Goal: Check status: Check status

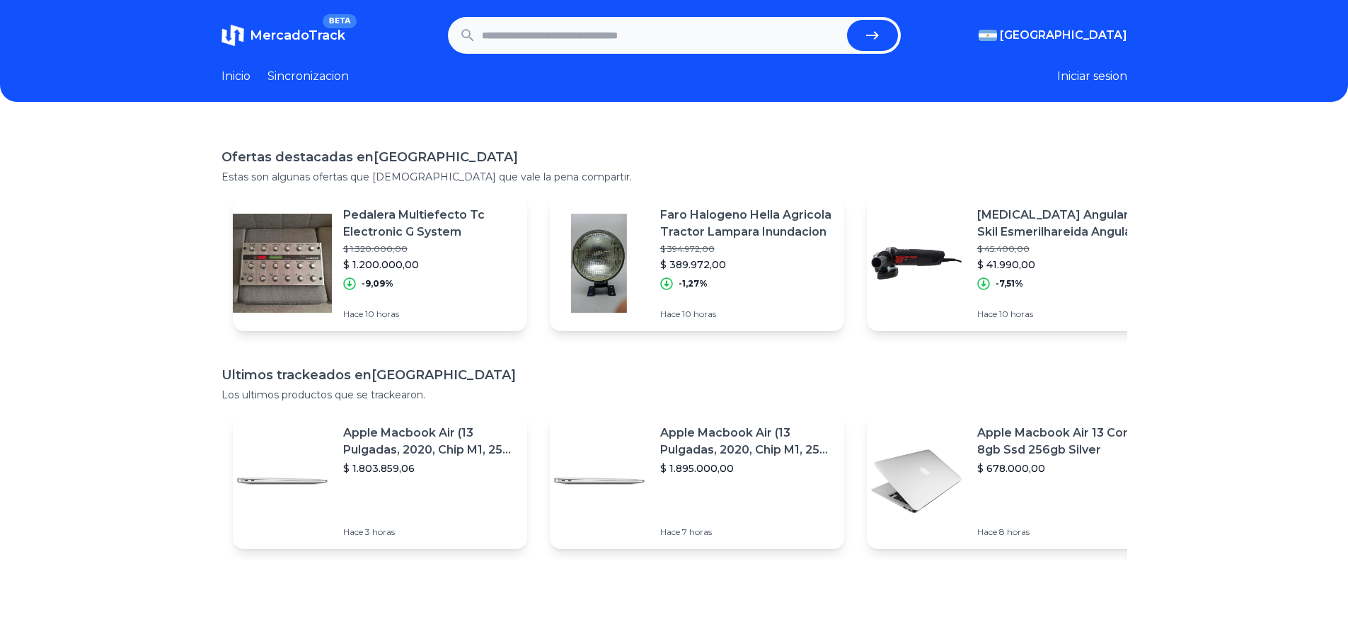
click at [1019, 447] on p "Apple Macbook Air 13 Core I5 8gb Ssd 256gb Silver" at bounding box center [1064, 442] width 173 height 34
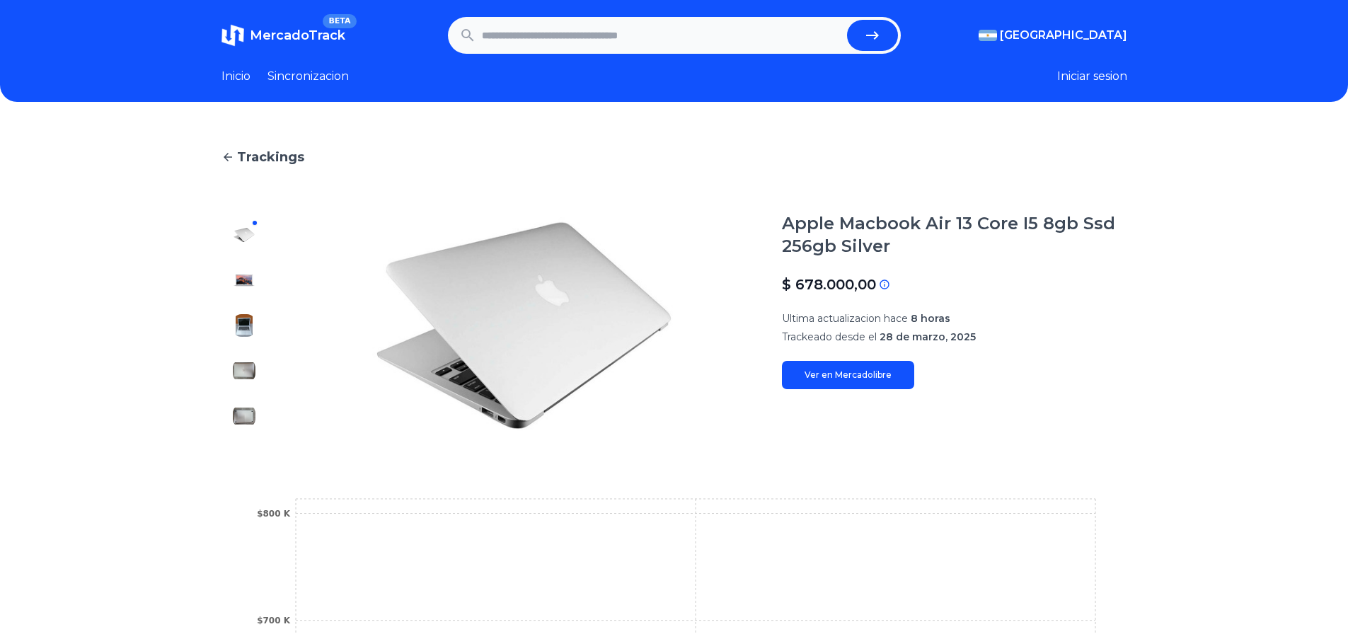
click at [234, 161] on icon at bounding box center [228, 157] width 13 height 13
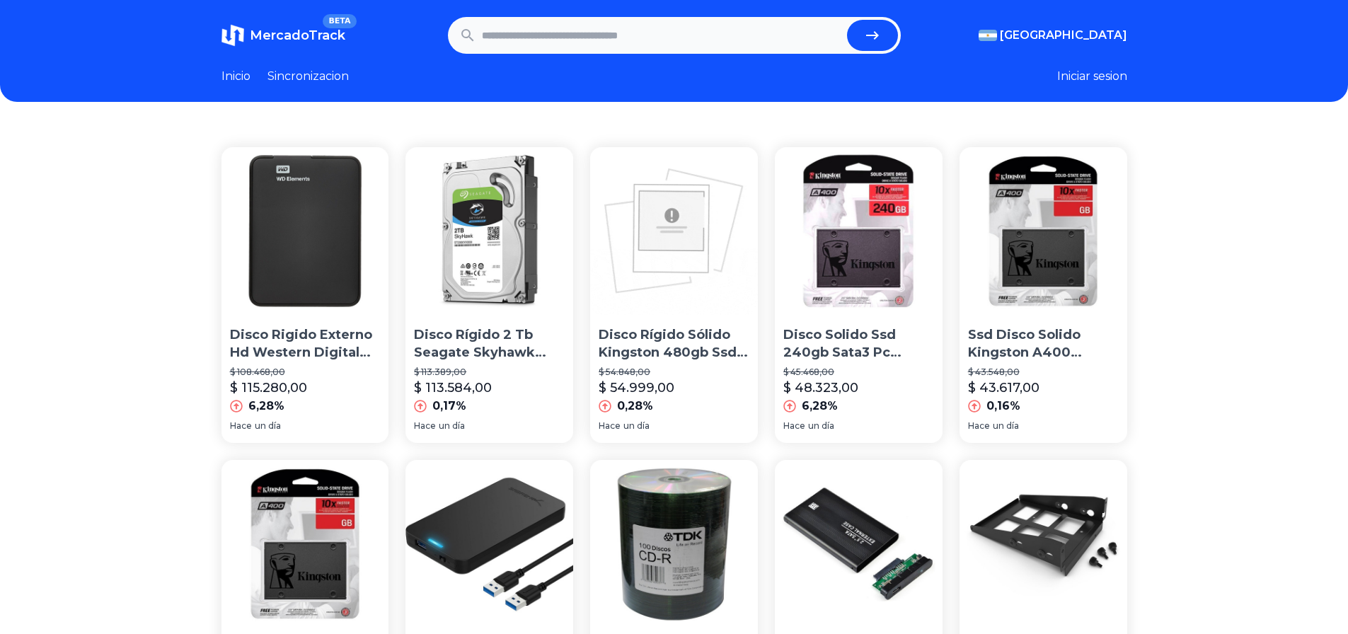
click at [293, 45] on link "MercadoTrack BETA" at bounding box center [284, 35] width 124 height 23
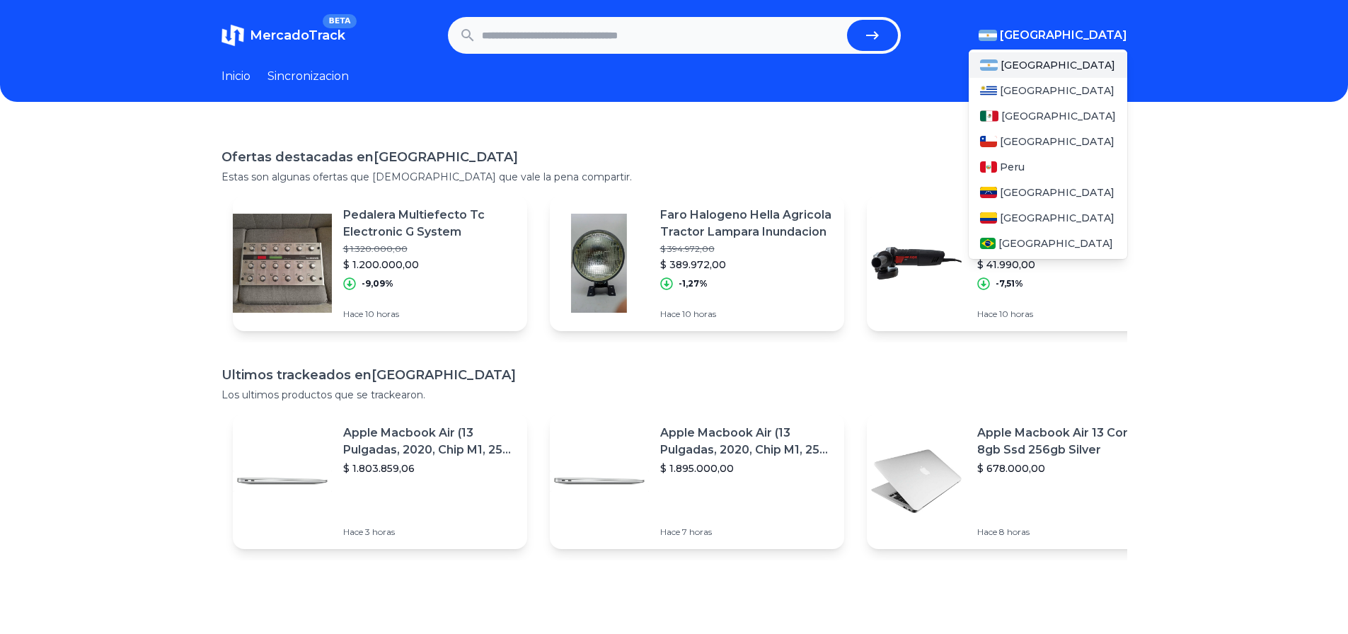
click at [997, 32] on img "button" at bounding box center [988, 35] width 18 height 11
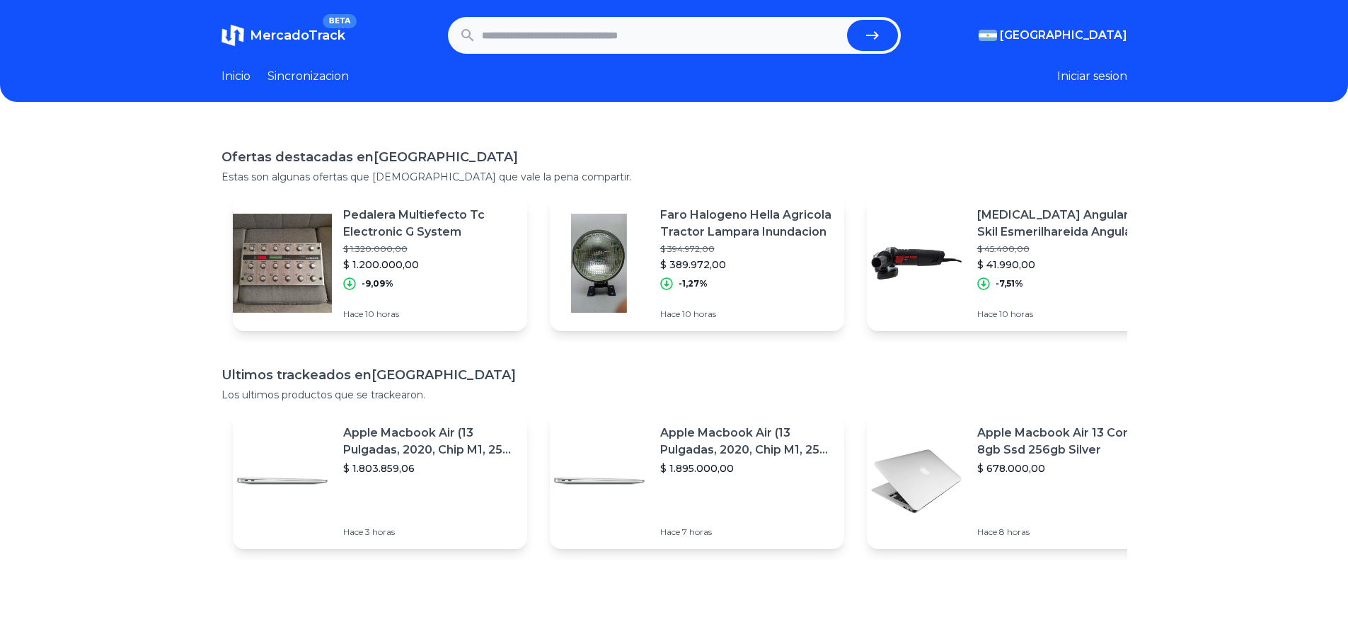
click at [1240, 62] on header "MercadoTrack BETA Argentina Argentina Uruguay Mexico Chile Peru Venezuela Colom…" at bounding box center [674, 51] width 1348 height 102
click at [301, 73] on link "Sincronizacion" at bounding box center [308, 76] width 81 height 17
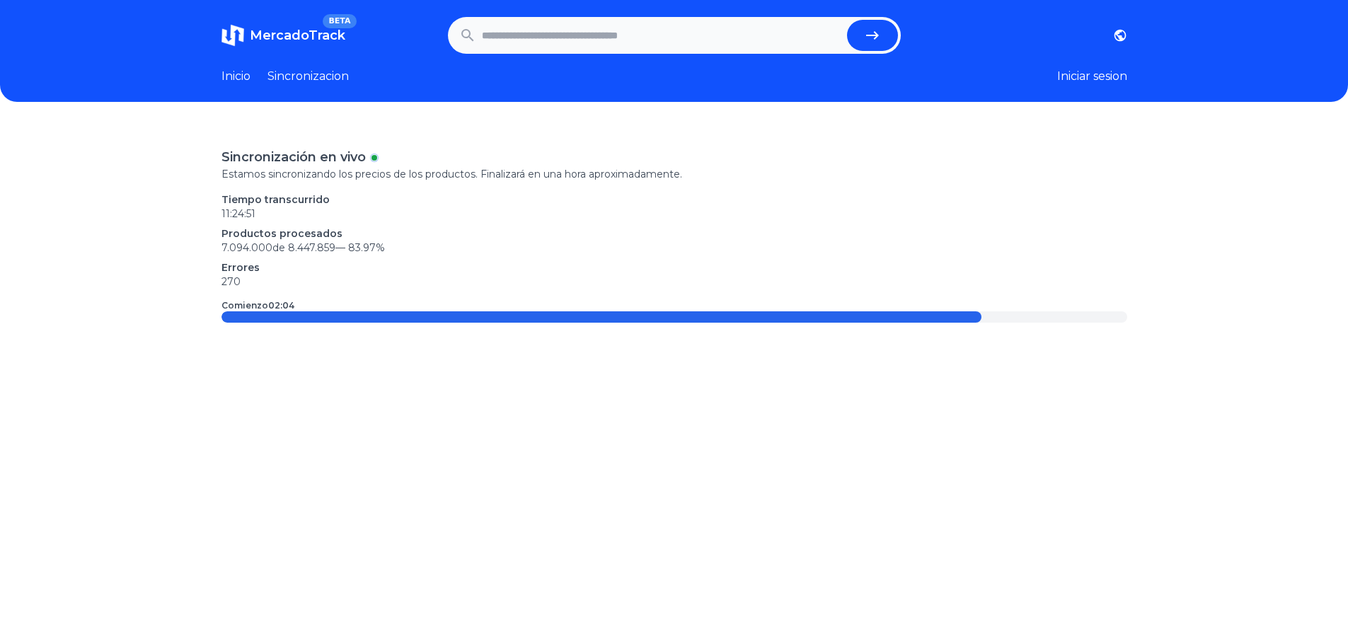
click at [141, 161] on div "Sincronización en vivo Estamos sincronizando los precios de los productos. Fina…" at bounding box center [674, 442] width 1348 height 634
click at [138, 158] on div "Sincronización en vivo Estamos sincronizando los precios de los productos. Fina…" at bounding box center [674, 442] width 1348 height 634
click at [132, 159] on div "Sincronización en vivo Estamos sincronizando los precios de los productos. Fina…" at bounding box center [674, 442] width 1348 height 634
click at [229, 75] on link "Inicio" at bounding box center [236, 76] width 29 height 17
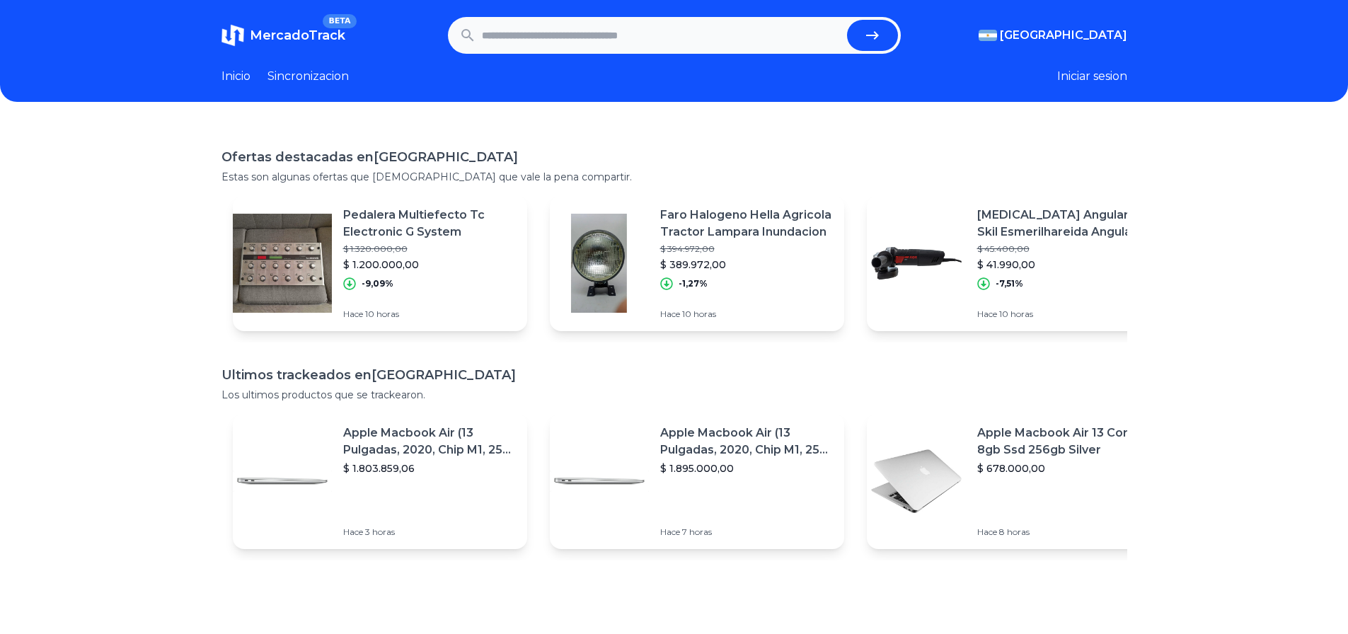
click at [423, 280] on div "-9,09%" at bounding box center [429, 283] width 173 height 13
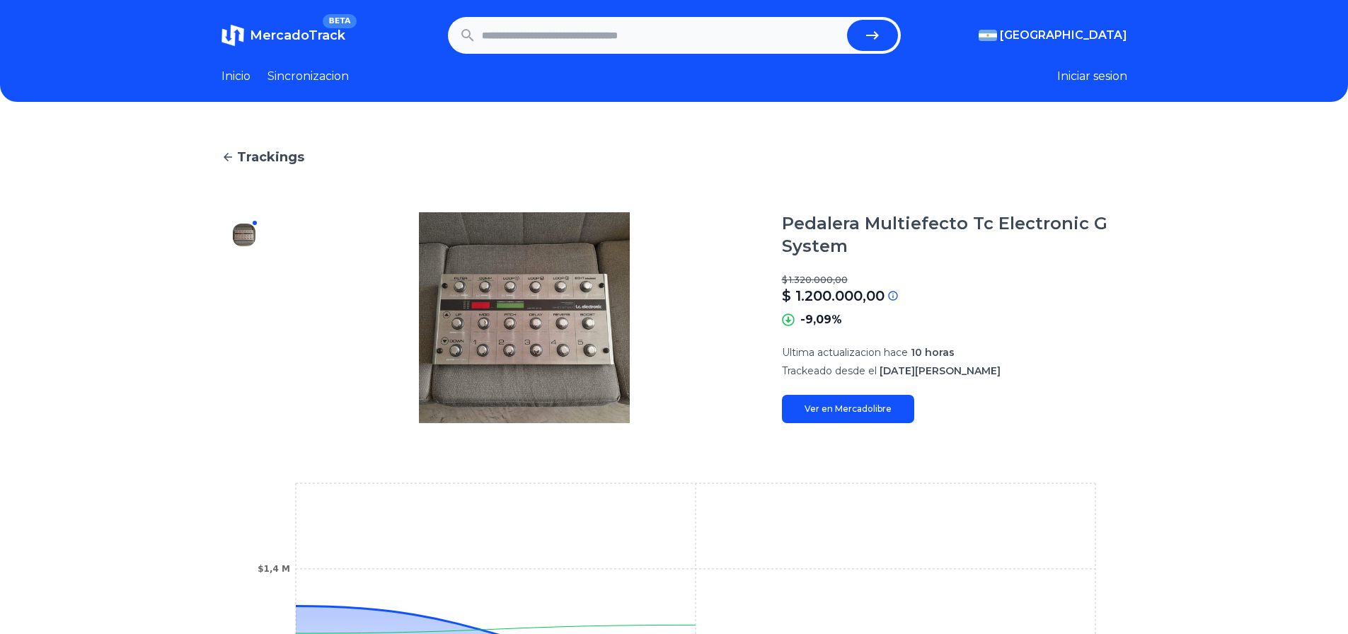
click at [236, 78] on link "Inicio" at bounding box center [236, 76] width 29 height 17
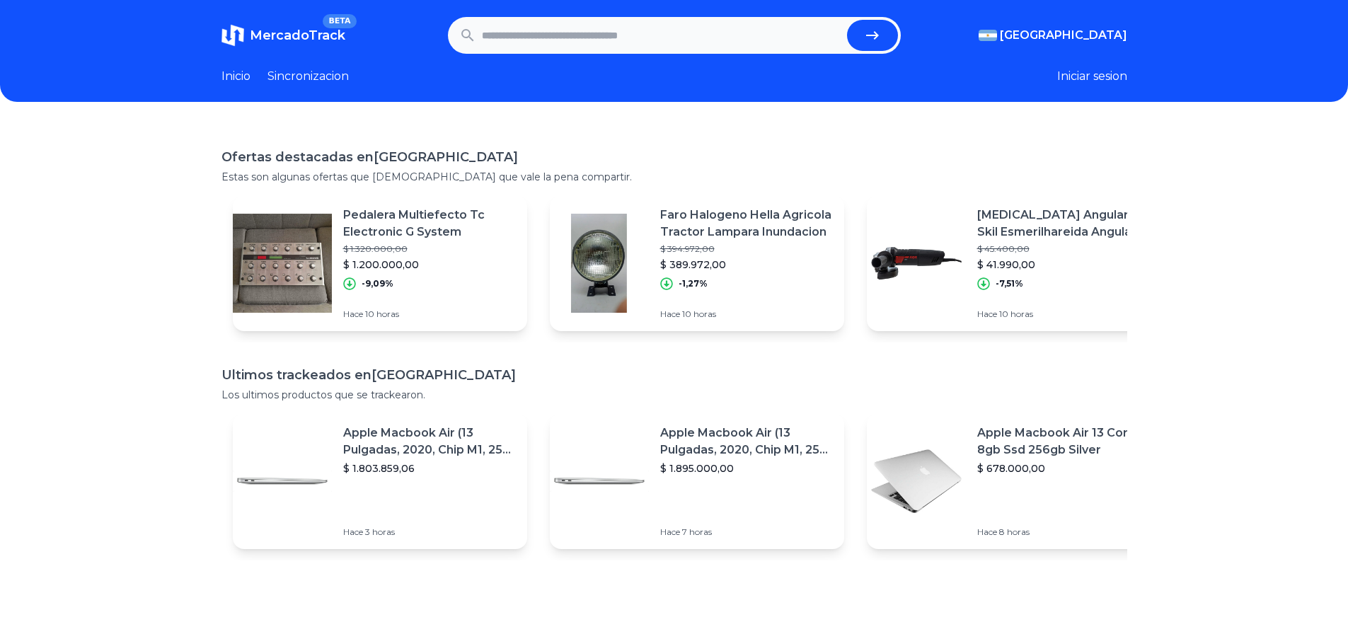
click at [633, 21] on input "text" at bounding box center [662, 35] width 360 height 31
type input "*********"
click at [847, 20] on button "submit" at bounding box center [872, 35] width 51 height 31
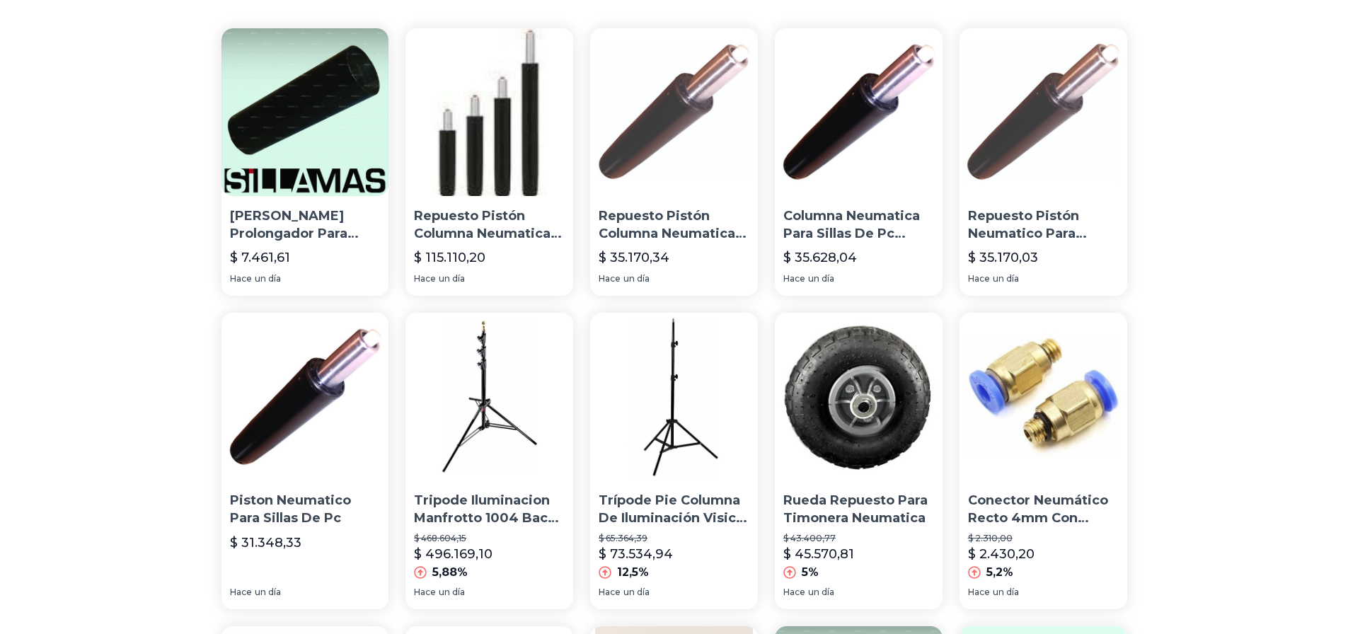
scroll to position [21, 0]
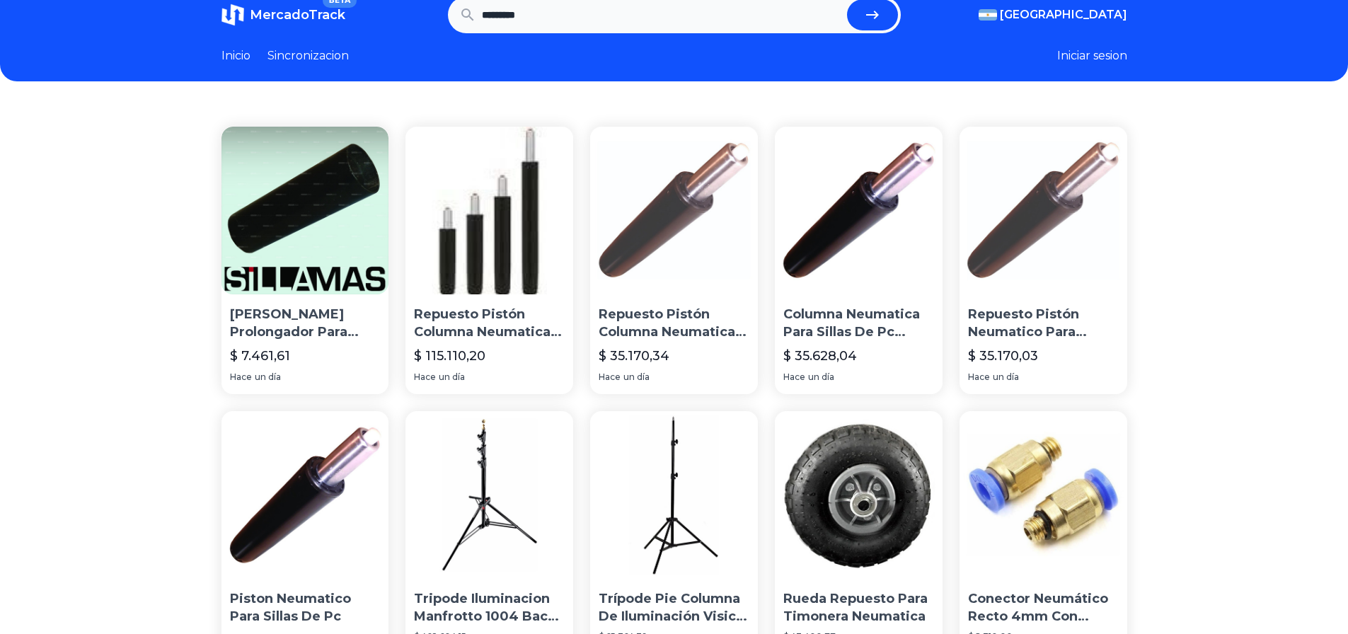
drag, startPoint x: 600, startPoint y: 18, endPoint x: 415, endPoint y: 23, distance: 184.8
click at [415, 23] on section "MercadoTrack BETA [GEOGRAPHIC_DATA] [GEOGRAPHIC_DATA] [GEOGRAPHIC_DATA] [GEOGRA…" at bounding box center [675, 14] width 906 height 37
type input "*******"
click at [847, 0] on button "submit" at bounding box center [872, 14] width 51 height 31
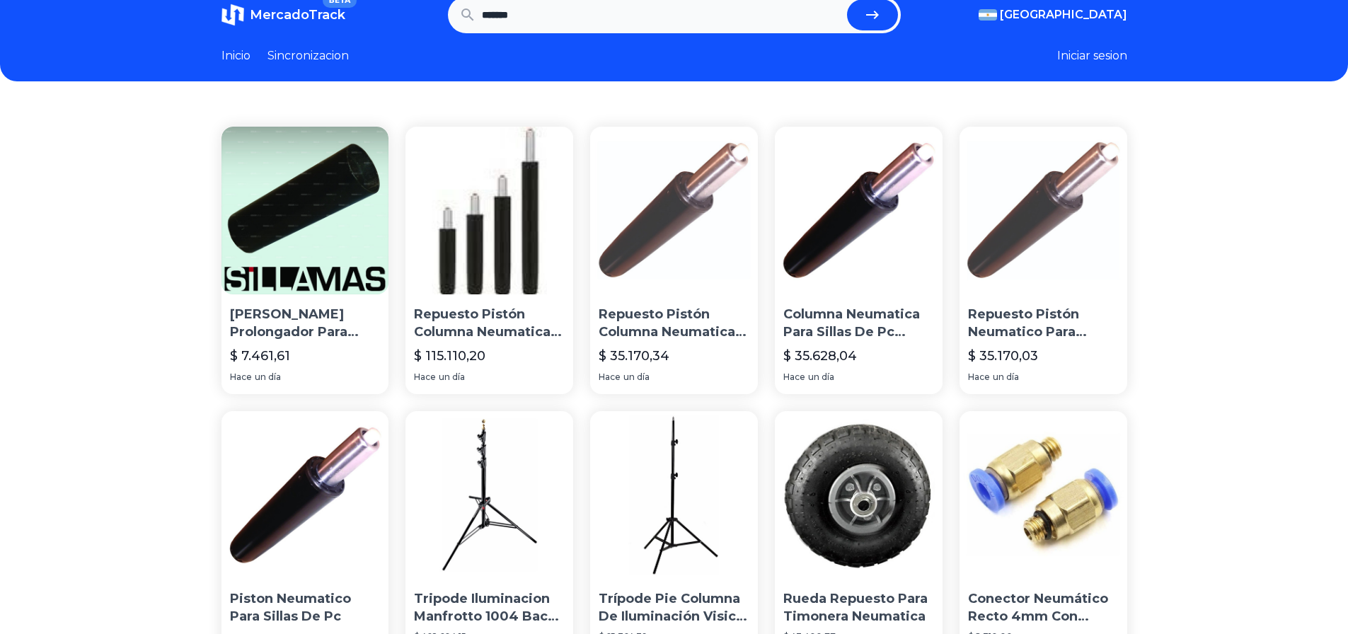
scroll to position [0, 0]
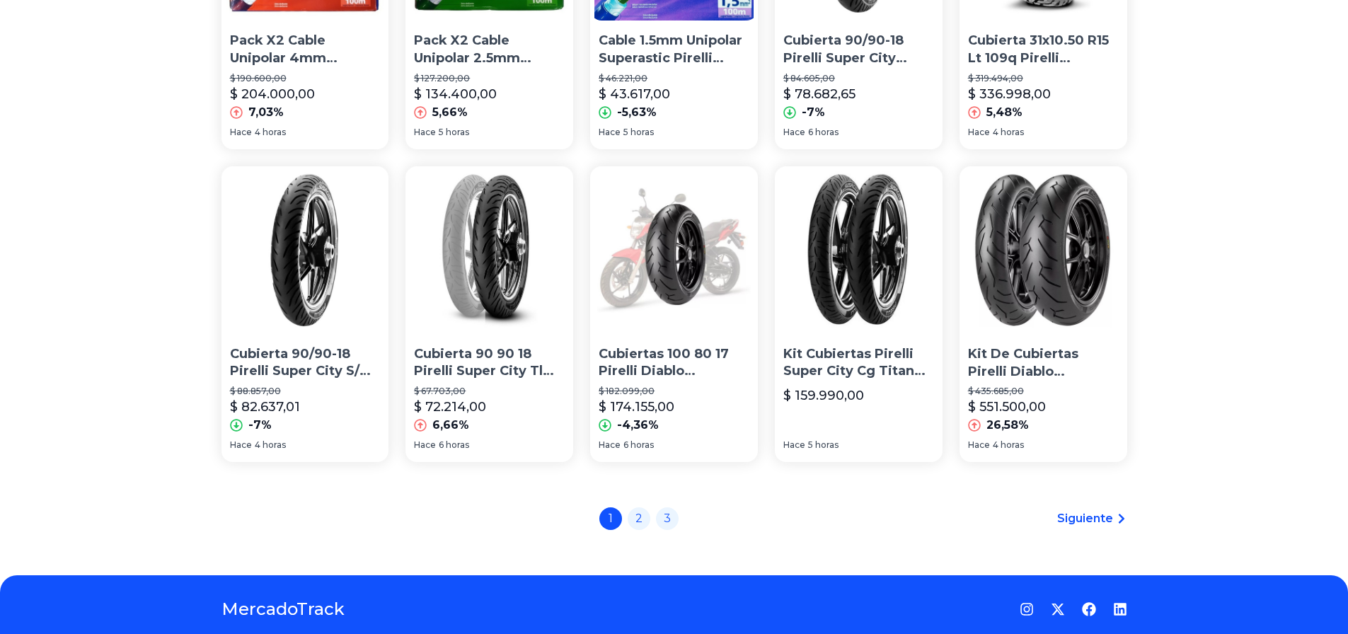
scroll to position [969, 0]
